Goal: Find specific page/section: Find specific page/section

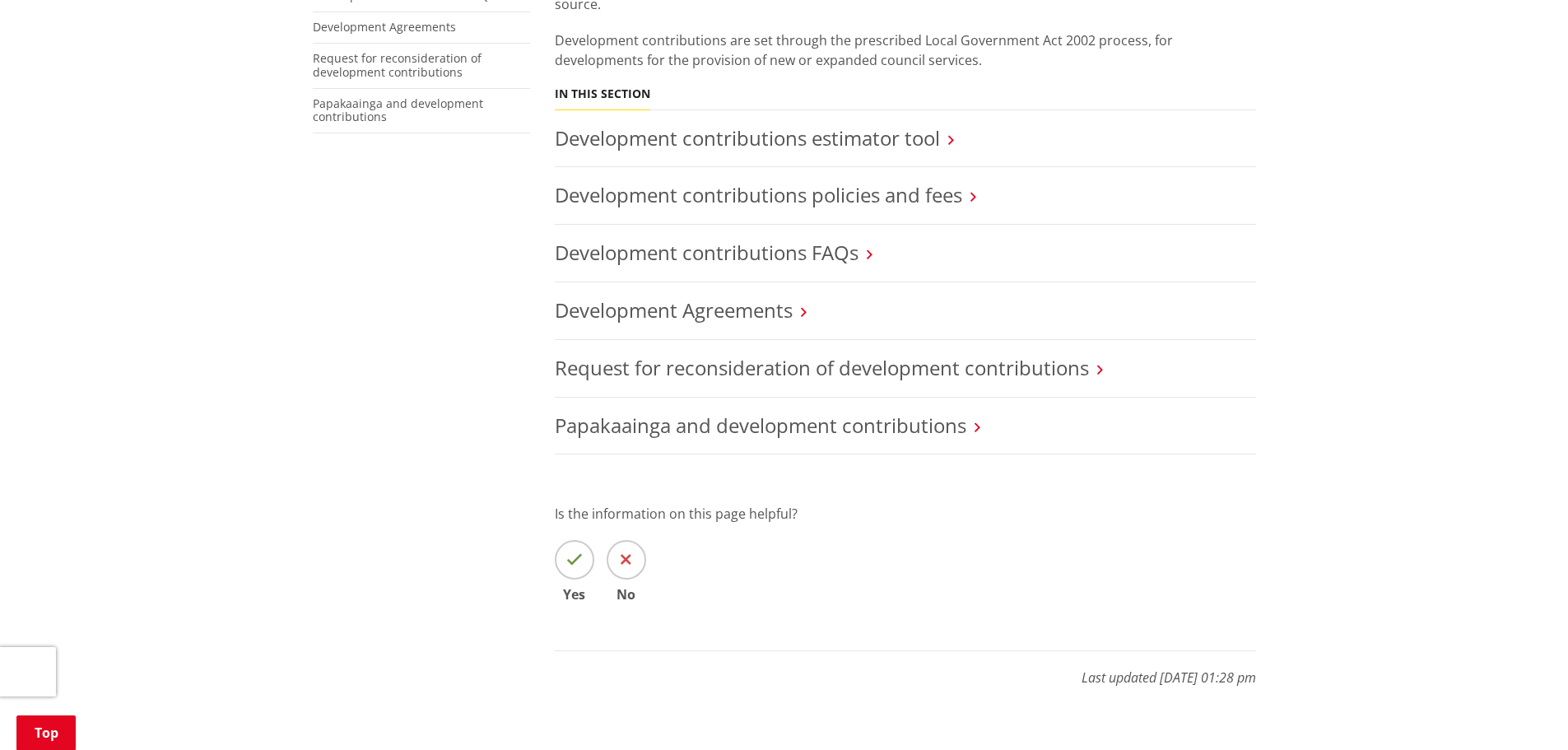
scroll to position [329, 0]
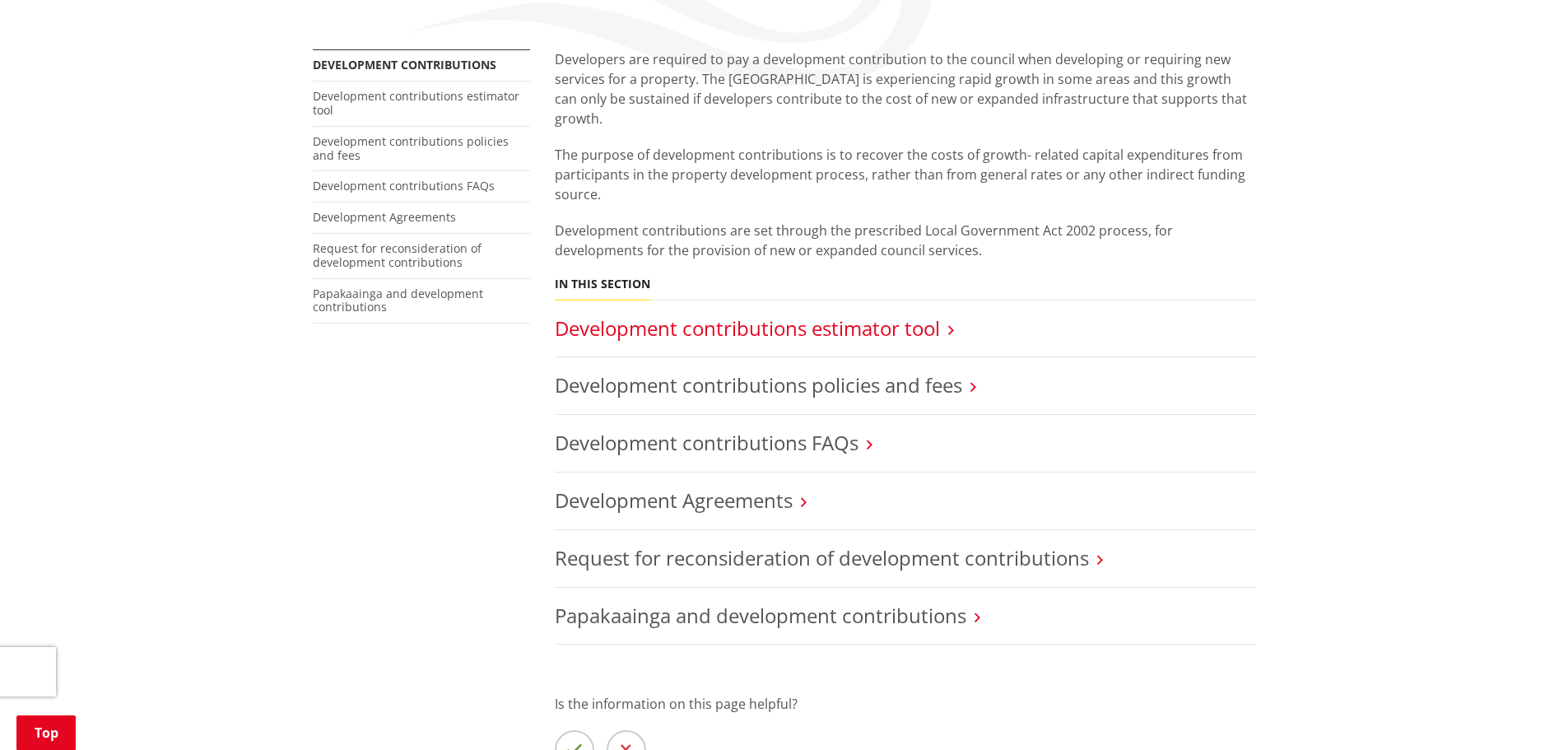
click at [785, 314] on link "Development contributions estimator tool" at bounding box center [747, 327] width 385 height 27
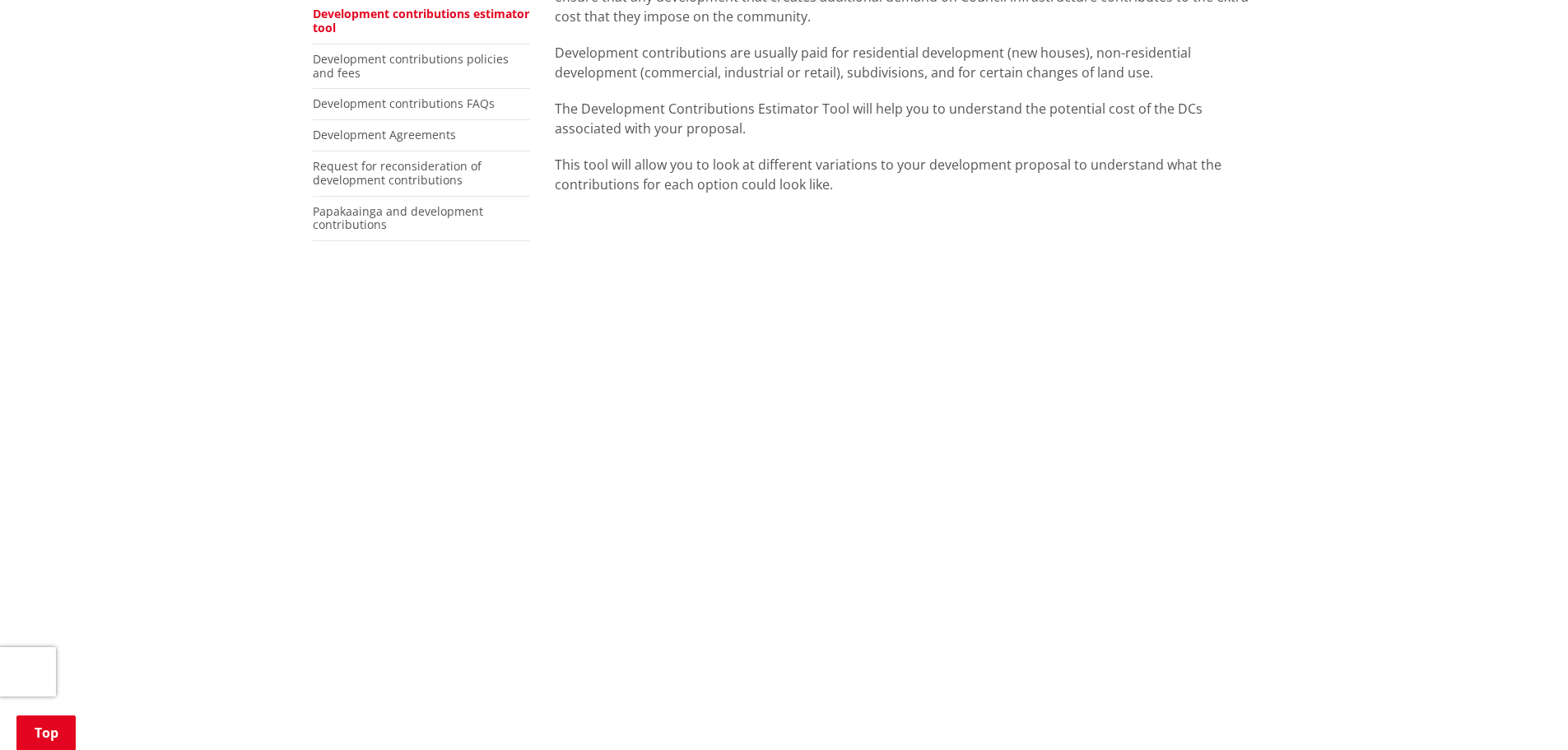
scroll to position [83, 0]
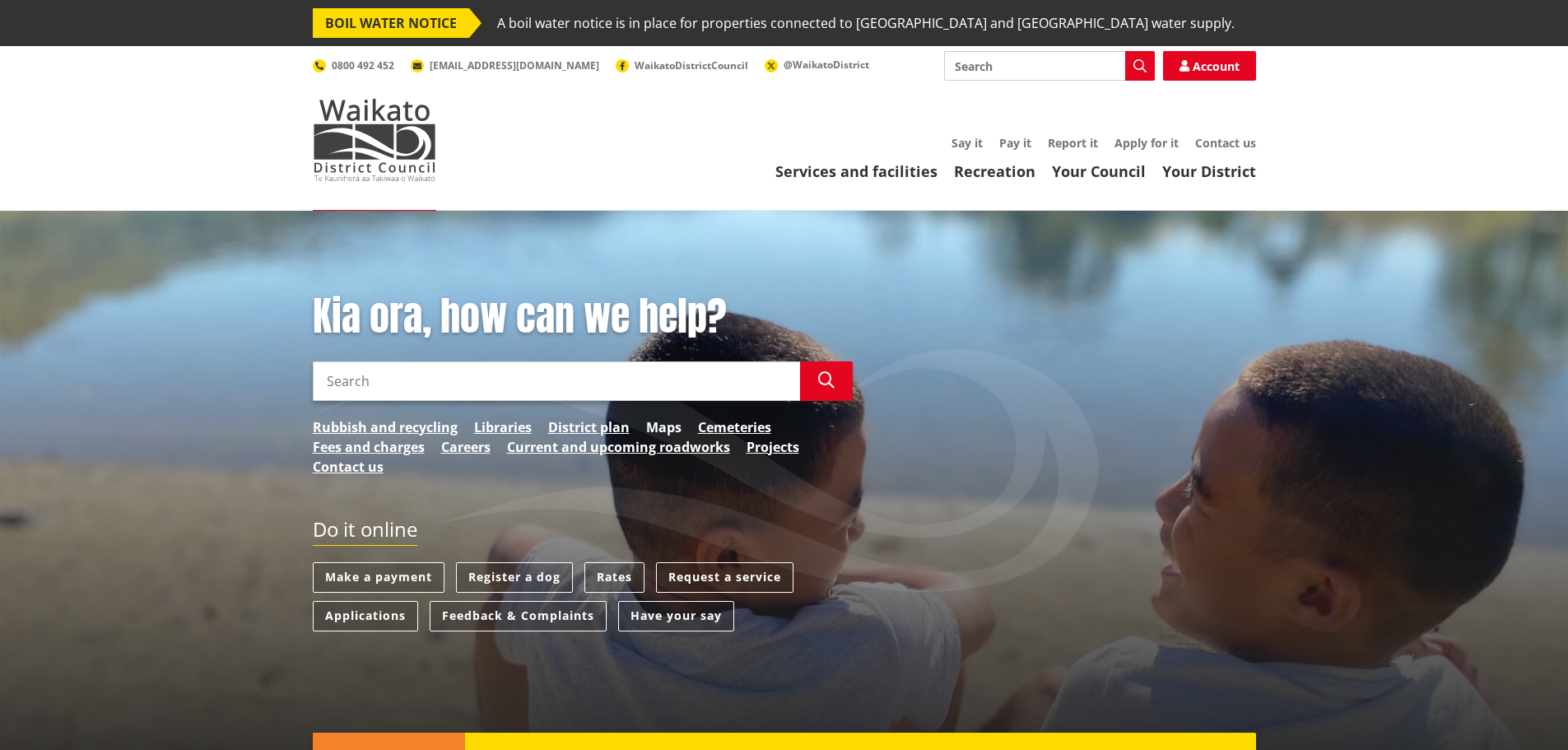
click at [670, 425] on link "Maps" at bounding box center [663, 427] width 36 height 20
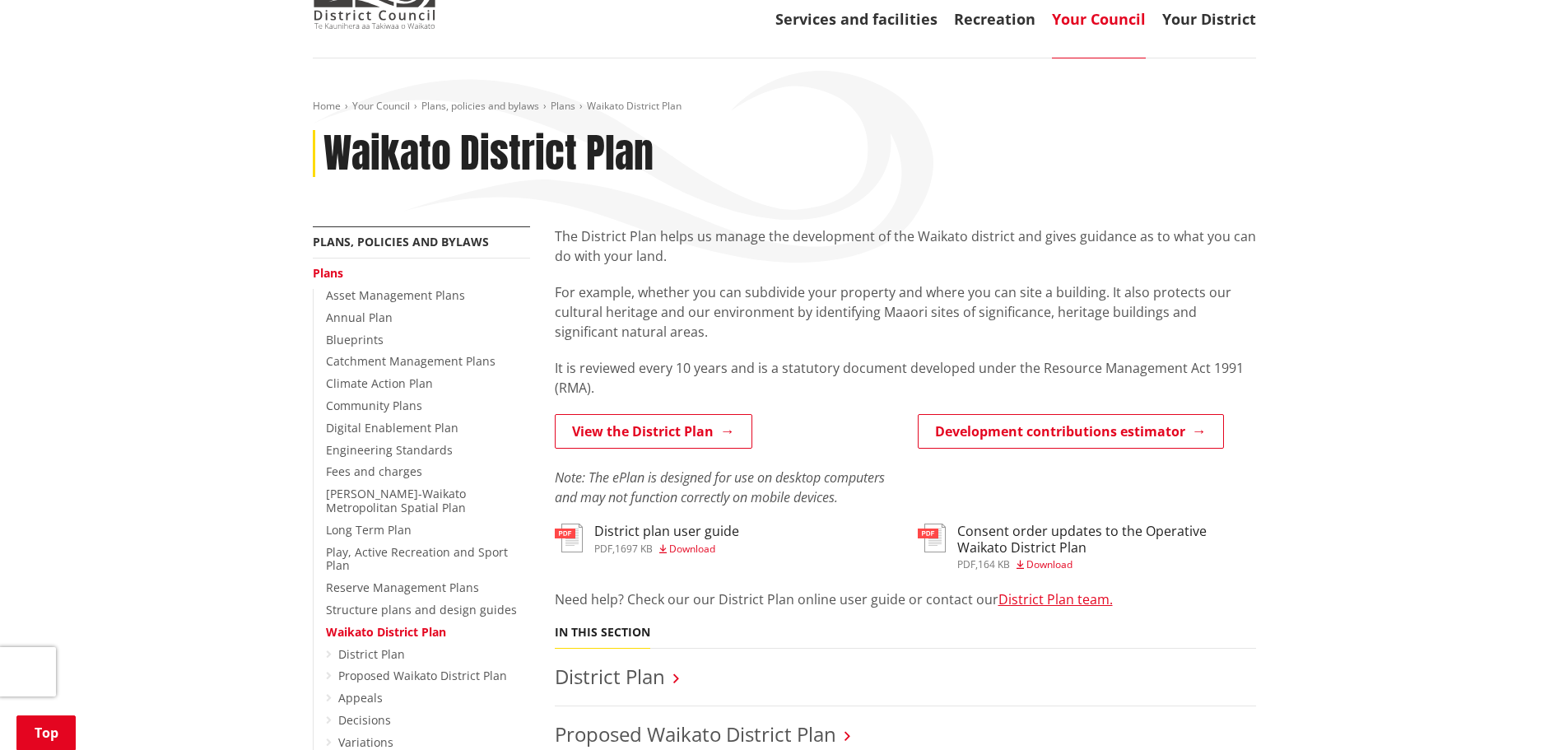
scroll to position [329, 0]
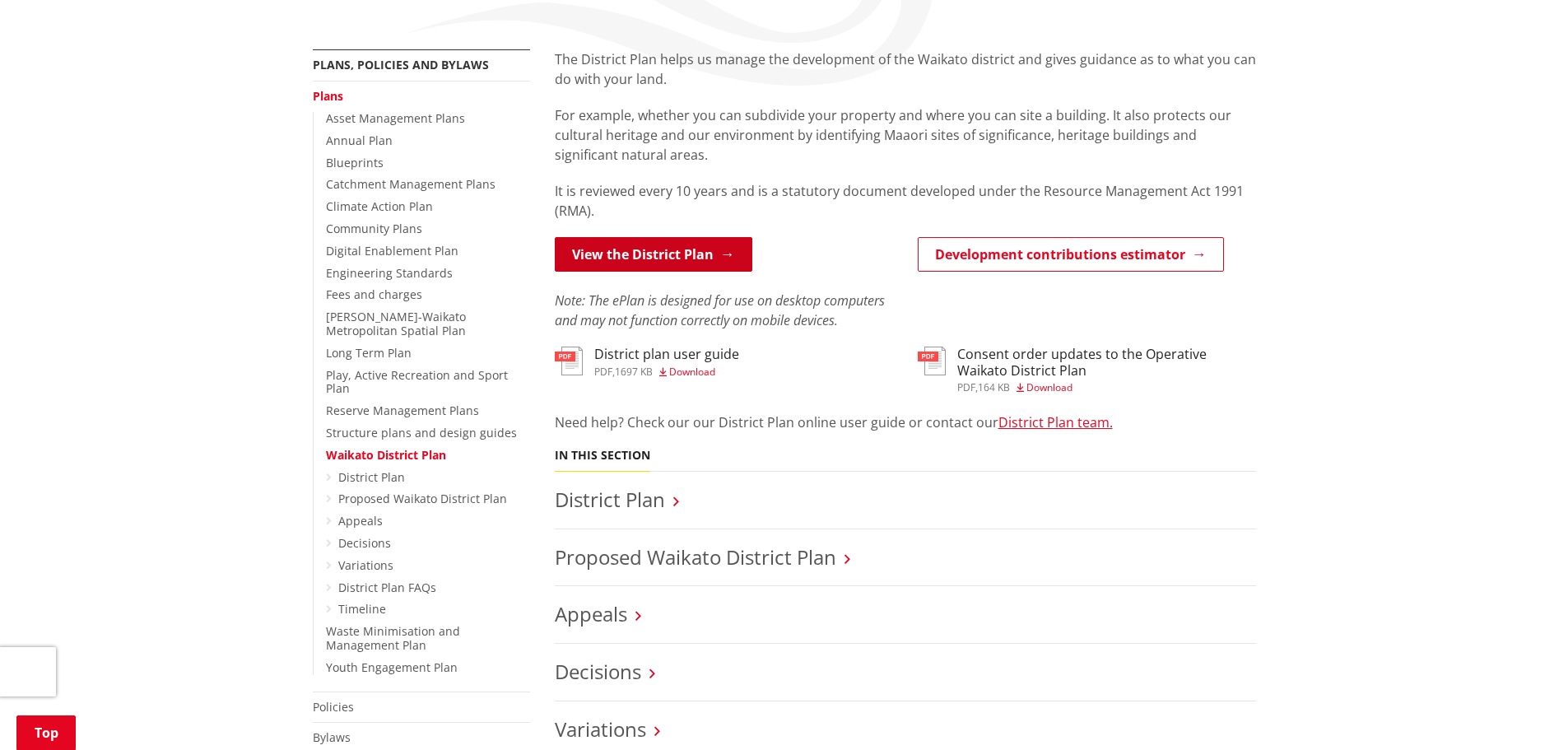
click at [690, 254] on link "View the District Plan" at bounding box center [653, 254] width 198 height 35
